Goal: Obtain resource: Obtain resource

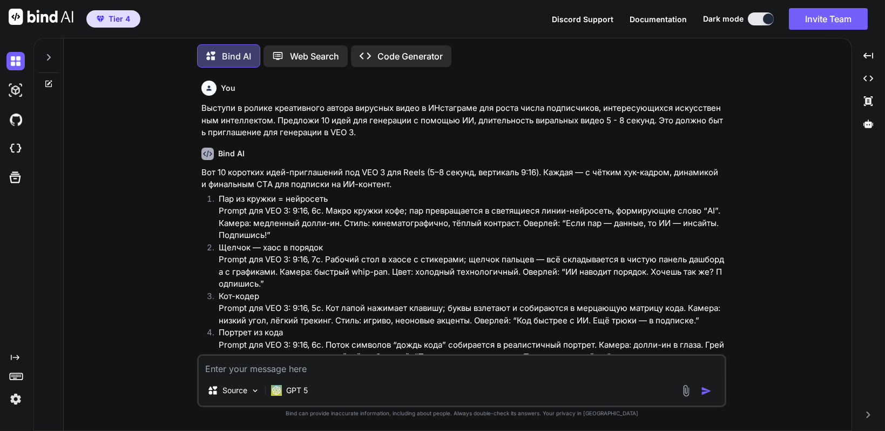
scroll to position [53, 0]
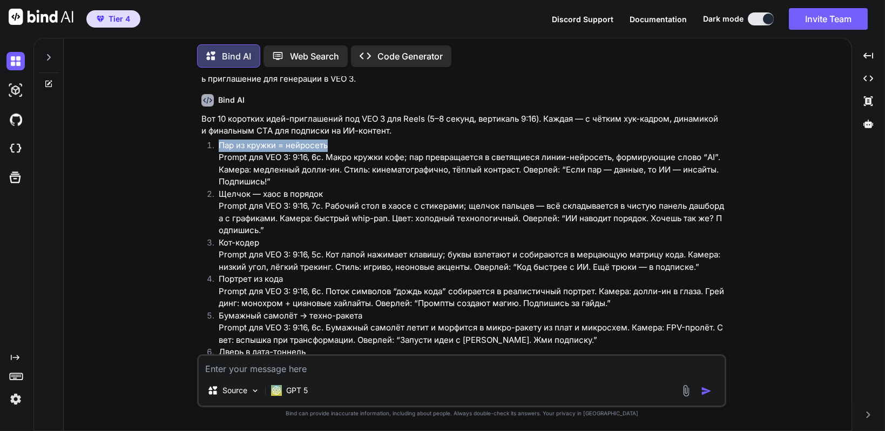
drag, startPoint x: 226, startPoint y: 147, endPoint x: 329, endPoint y: 149, distance: 103.2
click at [329, 149] on li "Пар из кружки = нейросеть Prompt для VEO 3: 9:16, 6с. Макро кружки кофе; пар пр…" at bounding box center [467, 163] width 514 height 49
copy p "Пар из кружки = нейросеть"
click at [355, 373] on textarea at bounding box center [462, 364] width 526 height 19
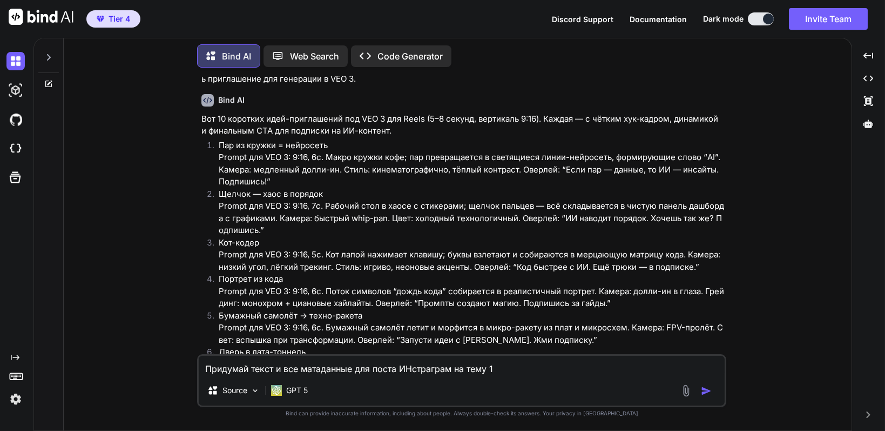
paste textarea "Пар из кружки = нейросеть"
click at [487, 368] on textarea "Придумай текст и все матаданные для поста ИНстраграм на тему 1 Пар из кружки = …" at bounding box center [462, 364] width 526 height 19
click at [279, 370] on textarea "Придумай текст и все матаданные для поста ИНстраграм на тему: 1 Пар из кружки =…" at bounding box center [462, 364] width 526 height 19
type textarea "Придумай текст и все матаданные для поста ИНстраграм на тему: 1 Пар из кружки =…"
click at [708, 394] on img "button" at bounding box center [706, 390] width 11 height 11
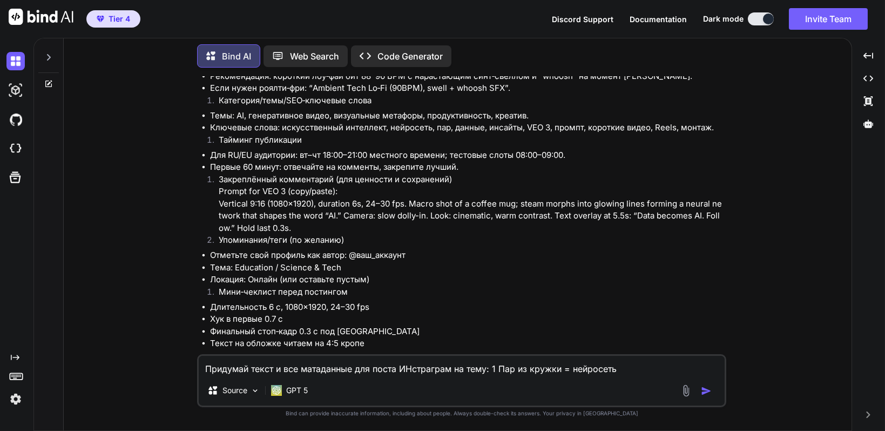
scroll to position [1621, 0]
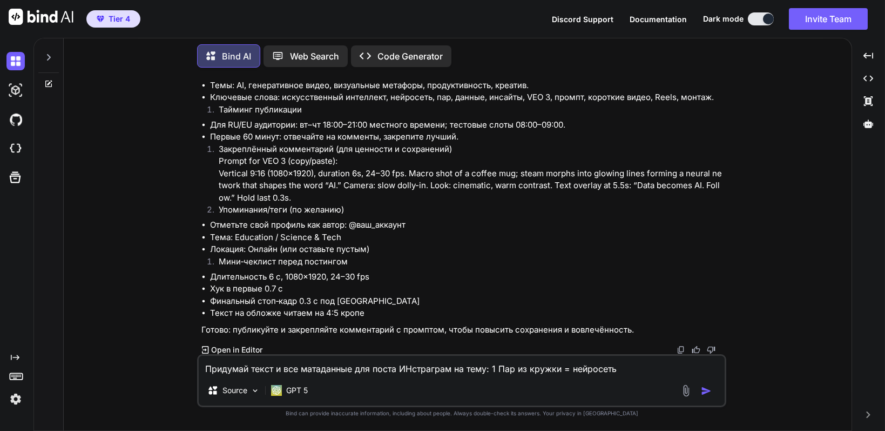
click at [249, 348] on p "Open in Editor" at bounding box center [236, 349] width 51 height 11
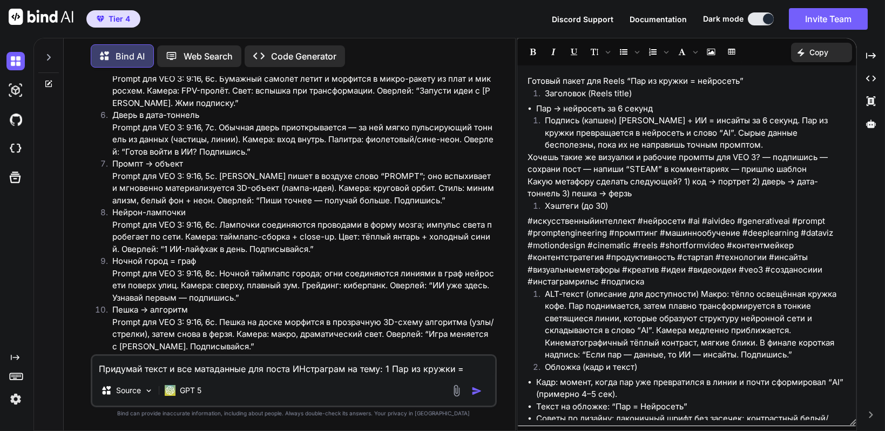
scroll to position [15, 0]
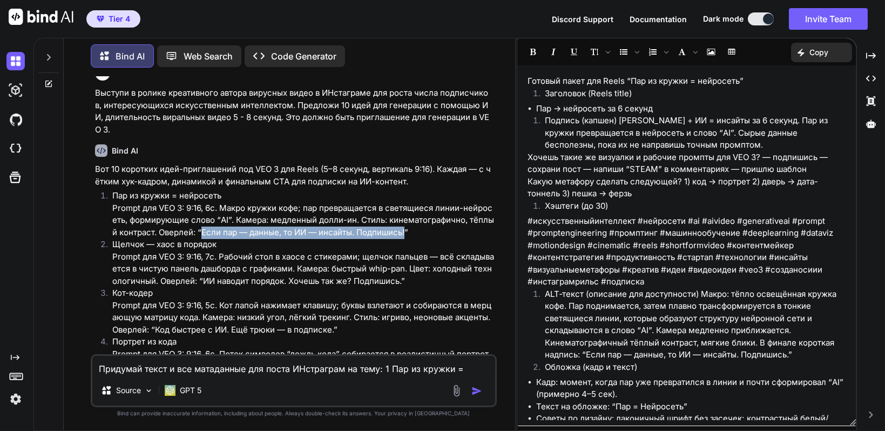
drag, startPoint x: 207, startPoint y: 232, endPoint x: 411, endPoint y: 237, distance: 203.2
click at [411, 237] on p "Пар из кружки = нейросеть Prompt для VEO 3: 9:16, 6с. Макро кружки кофе; пар пр…" at bounding box center [303, 214] width 382 height 49
copy p "Если пар — данные, то ИИ — инсайты. Подпишись!"
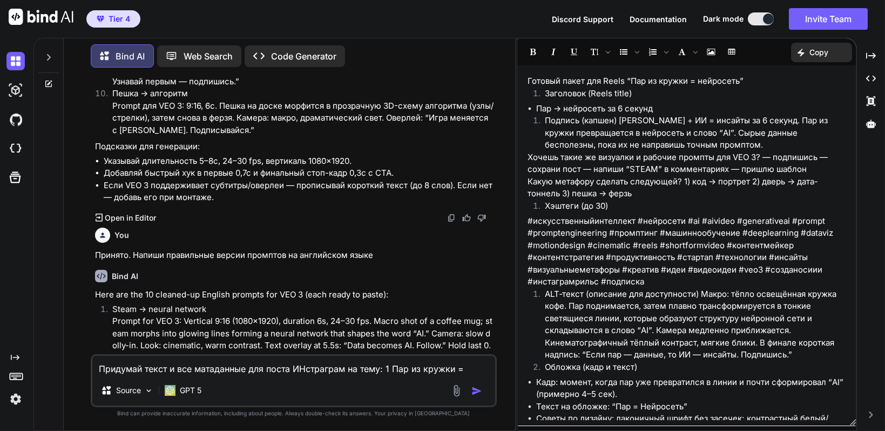
scroll to position [663, 0]
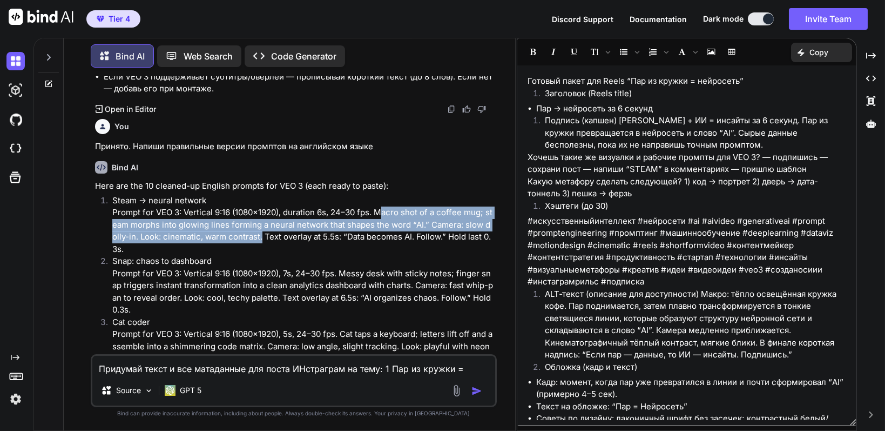
drag, startPoint x: 382, startPoint y: 212, endPoint x: 262, endPoint y: 236, distance: 122.3
click at [262, 236] on p "Steam → neural network Prompt for VEO 3: Vertical 9:16 (1080×1920), duration 6s…" at bounding box center [303, 224] width 382 height 61
copy p "acro shot of a coffee mug; steam morphs into glowing lines forming a neural net…"
drag, startPoint x: 378, startPoint y: 212, endPoint x: 265, endPoint y: 238, distance: 115.2
click at [265, 238] on p "Steam → neural network Prompt for VEO 3: Vertical 9:16 (1080×1920), duration 6s…" at bounding box center [303, 224] width 382 height 61
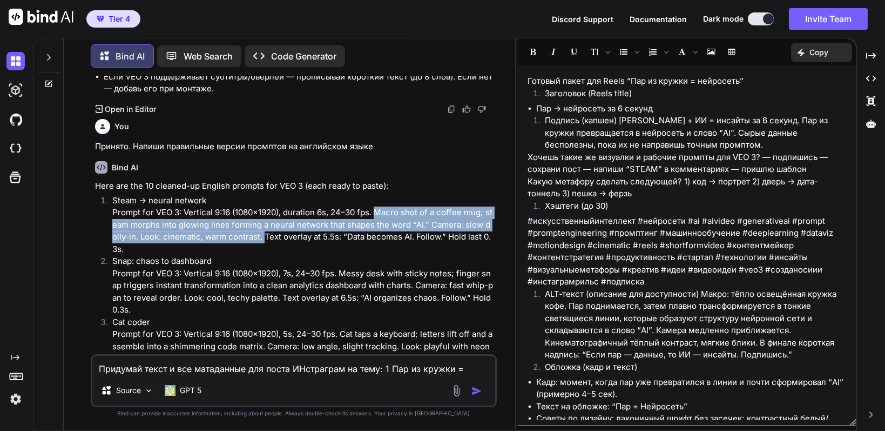
copy p "Macro shot of a coffee mug; steam morphs into glowing lines forming a neural ne…"
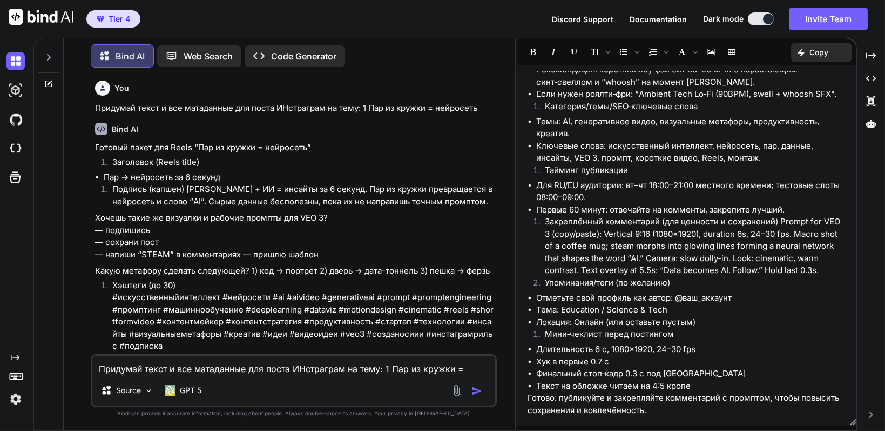
scroll to position [1419, 0]
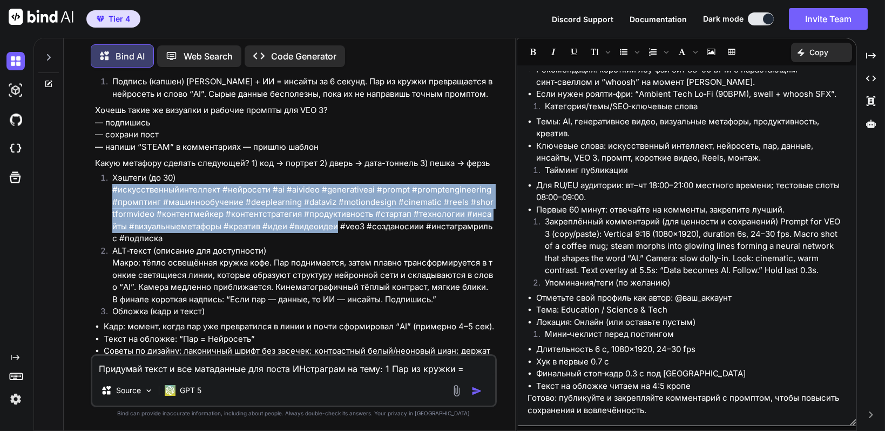
drag, startPoint x: 109, startPoint y: 186, endPoint x: 320, endPoint y: 224, distance: 214.5
click at [320, 224] on li "Хэштеги (до 30) #искусственныйинтеллект #нейросети #ai #aivideo #generativeai #…" at bounding box center [299, 208] width 391 height 73
copy p "#искусственныйинтеллект #нейросети #ai #aivideo #generativeai #prompt #prompten…"
click at [114, 191] on p "Хэштеги (до 30) #искусственныйинтеллект #нейросети #ai #aivideo #generativeai #…" at bounding box center [303, 208] width 382 height 73
drag, startPoint x: 113, startPoint y: 190, endPoint x: 471, endPoint y: 236, distance: 361.0
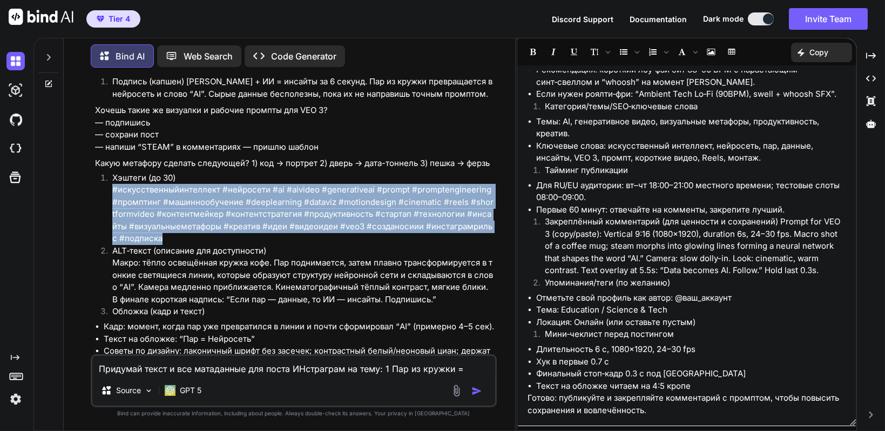
click at [471, 236] on p "Хэштеги (до 30) #искусственныйинтеллект #нейросети #ai #aivideo #generativeai #…" at bounding box center [303, 208] width 382 height 73
copy p "#искусственныйинтеллект #нейросети #ai #aivideo #generativeai #prompt #prompten…"
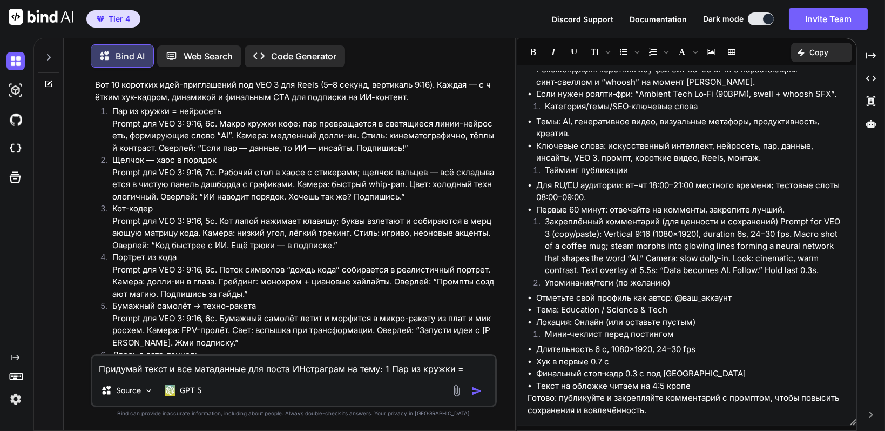
scroll to position [162, 0]
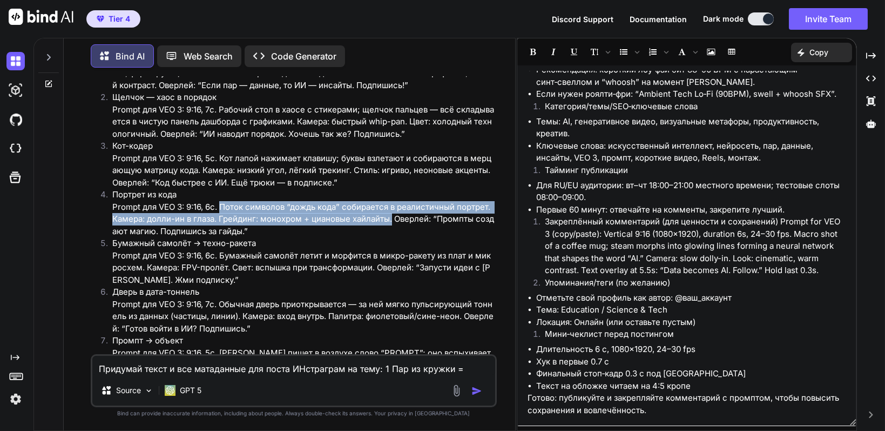
drag, startPoint x: 222, startPoint y: 206, endPoint x: 394, endPoint y: 224, distance: 172.7
click at [394, 224] on p "Портрет из кода Prompt для VEO 3: 9:16, 6с. Поток символов “дождь кода” собирае…" at bounding box center [303, 213] width 382 height 49
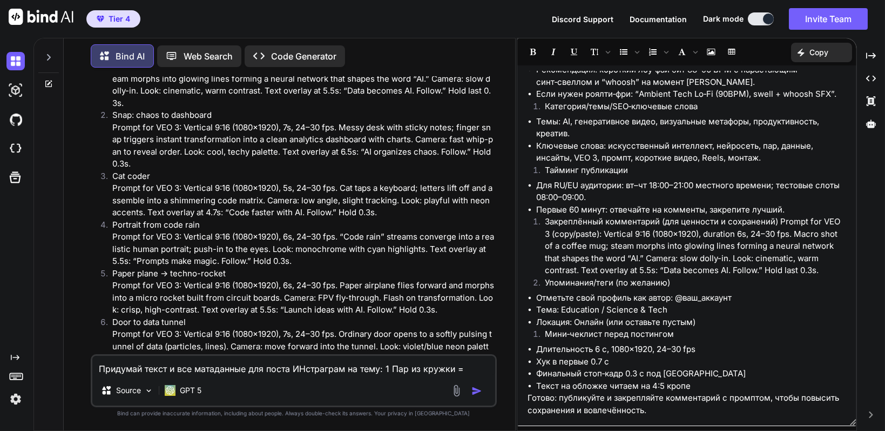
scroll to position [810, 0]
click at [287, 238] on p "Portrait from code rain Prompt for VEO 3: Vertical 9:16 (1080×1920), 6s, 24–30 …" at bounding box center [303, 242] width 382 height 49
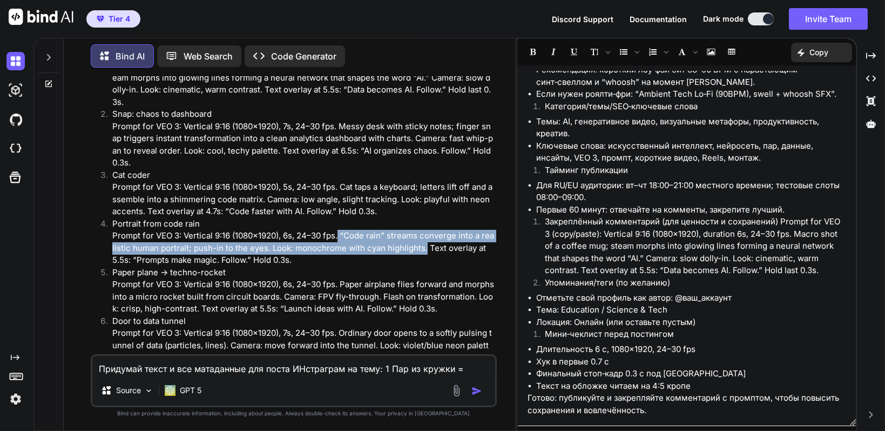
drag, startPoint x: 342, startPoint y: 234, endPoint x: 430, endPoint y: 253, distance: 90.0
click at [430, 253] on p "Portrait from code rain Prompt for VEO 3: Vertical 9:16 (1080×1920), 6s, 24–30 …" at bounding box center [303, 242] width 382 height 49
copy p "“Code rain” streams converge into a realistic human portrait; push-in to the ey…"
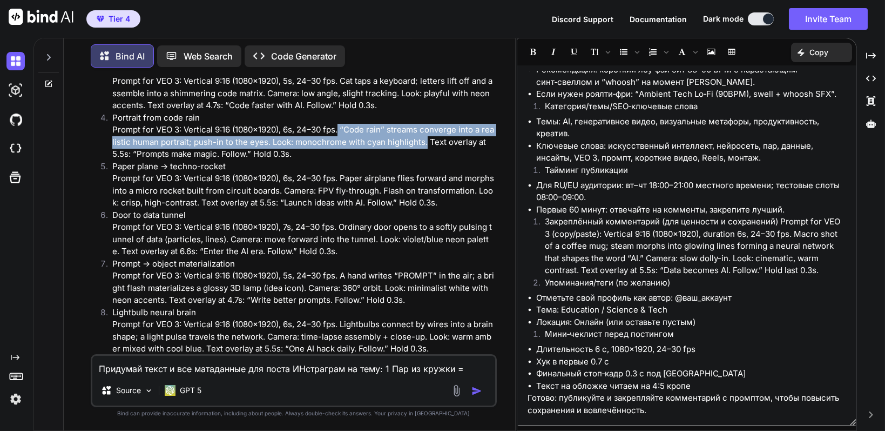
scroll to position [918, 0]
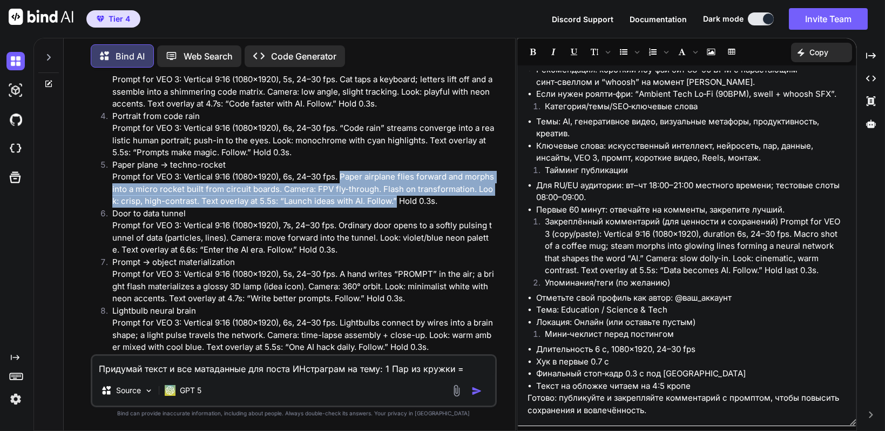
drag, startPoint x: 344, startPoint y: 177, endPoint x: 400, endPoint y: 200, distance: 60.8
click at [400, 200] on p "Paper plane → techno-rocket Prompt for VEO 3: Vertical 9:16 (1080×1920), 6s, 24…" at bounding box center [303, 183] width 382 height 49
copy p "Paper airplane flies forward and morphs into a micro rocket built from circuit …"
